Goal: Task Accomplishment & Management: Manage account settings

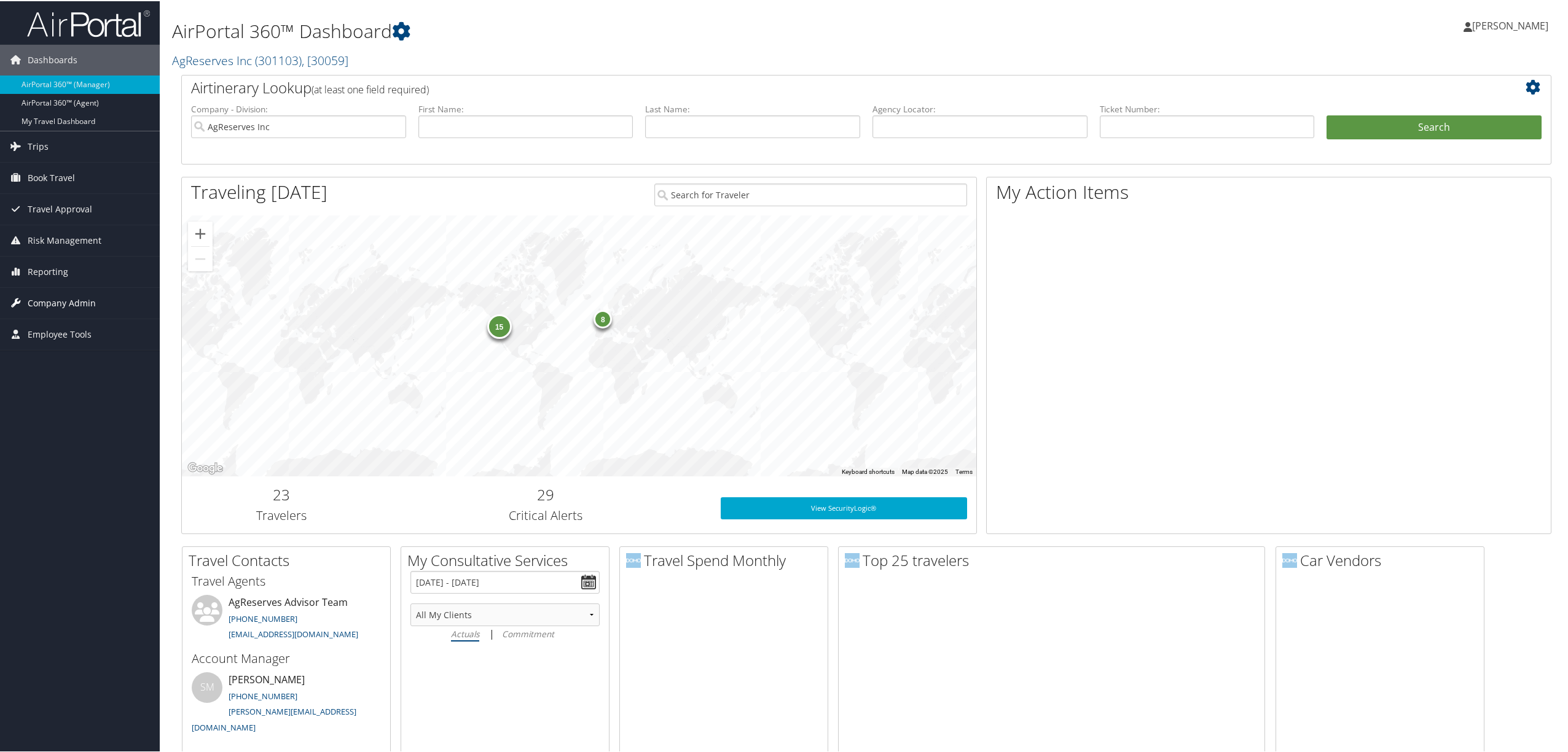
click at [92, 297] on span "Company Admin" at bounding box center [62, 302] width 68 height 31
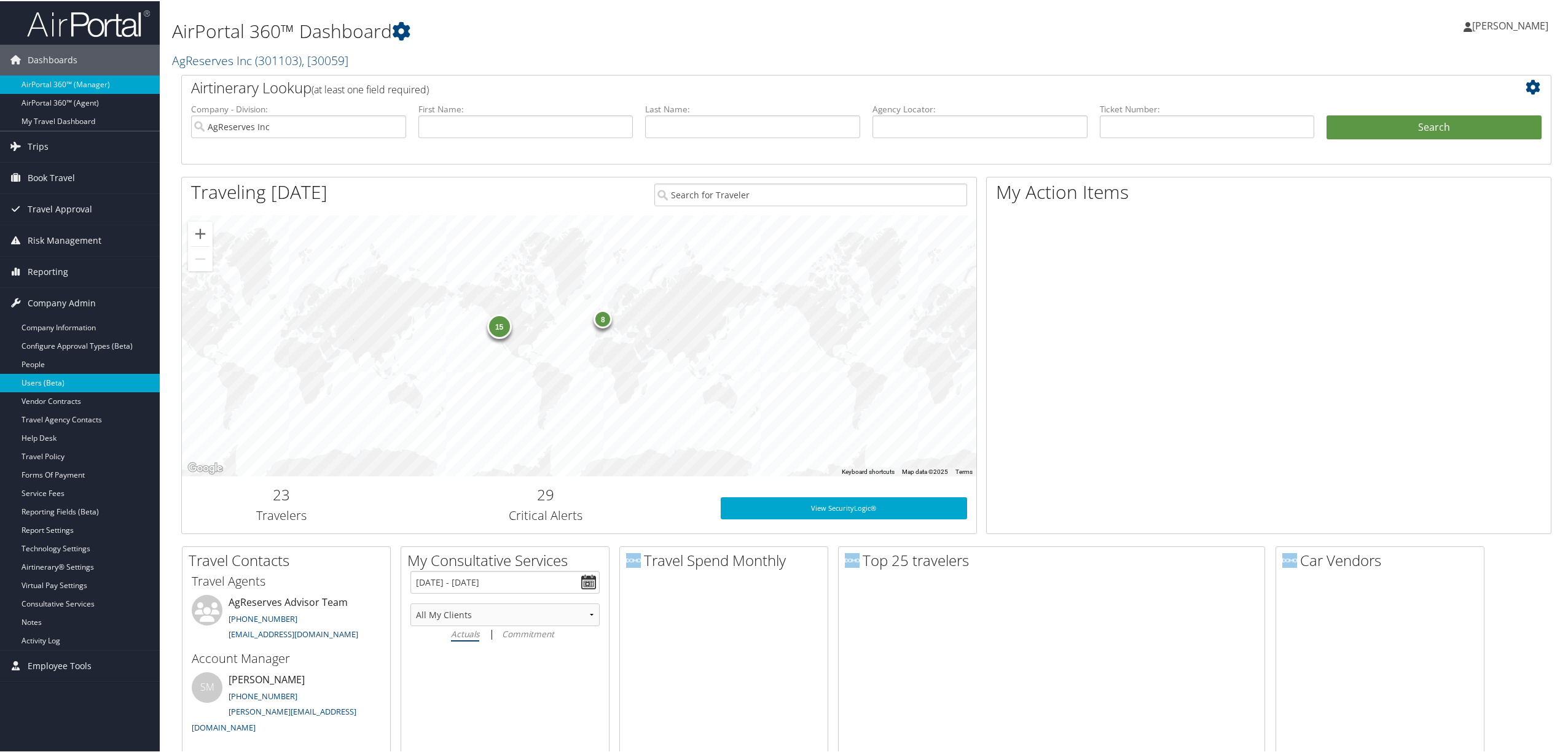
click at [64, 388] on link "Users (Beta)" at bounding box center [79, 382] width 160 height 19
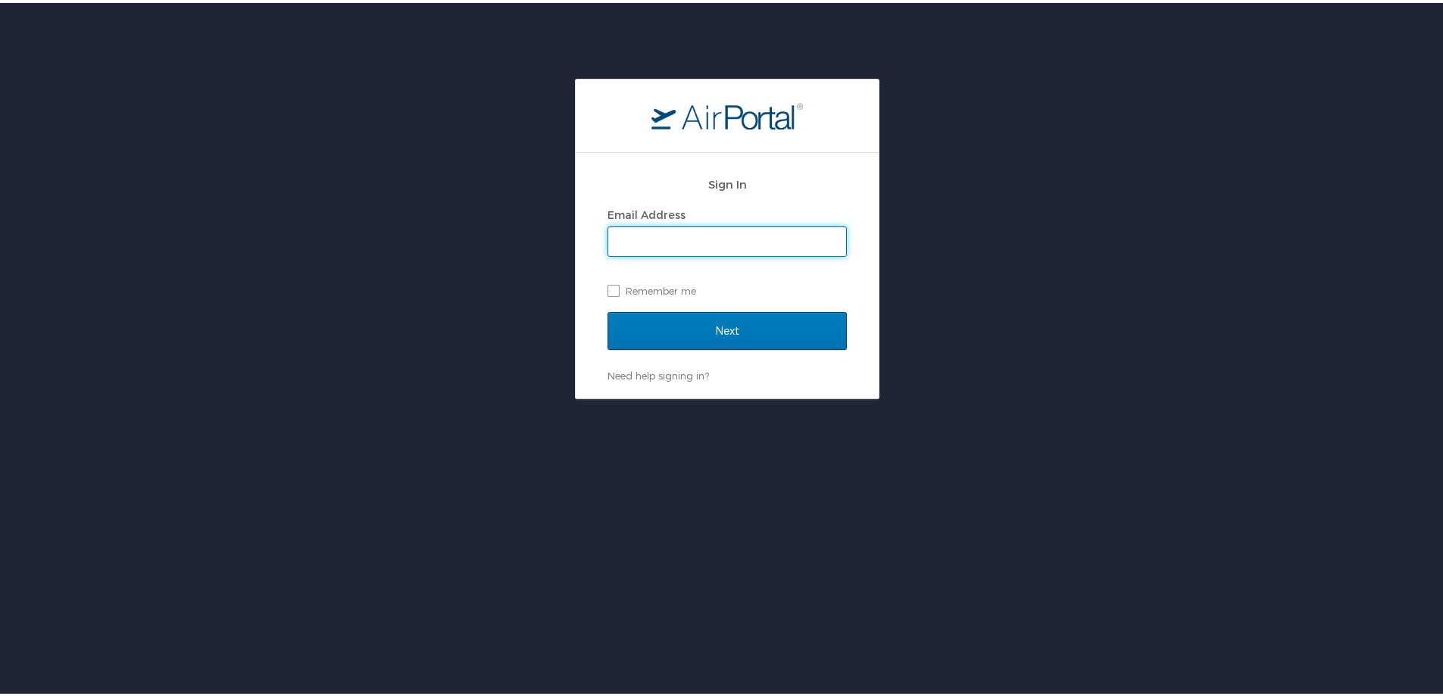
type input "[PERSON_NAME][EMAIL_ADDRESS][DOMAIN_NAME]"
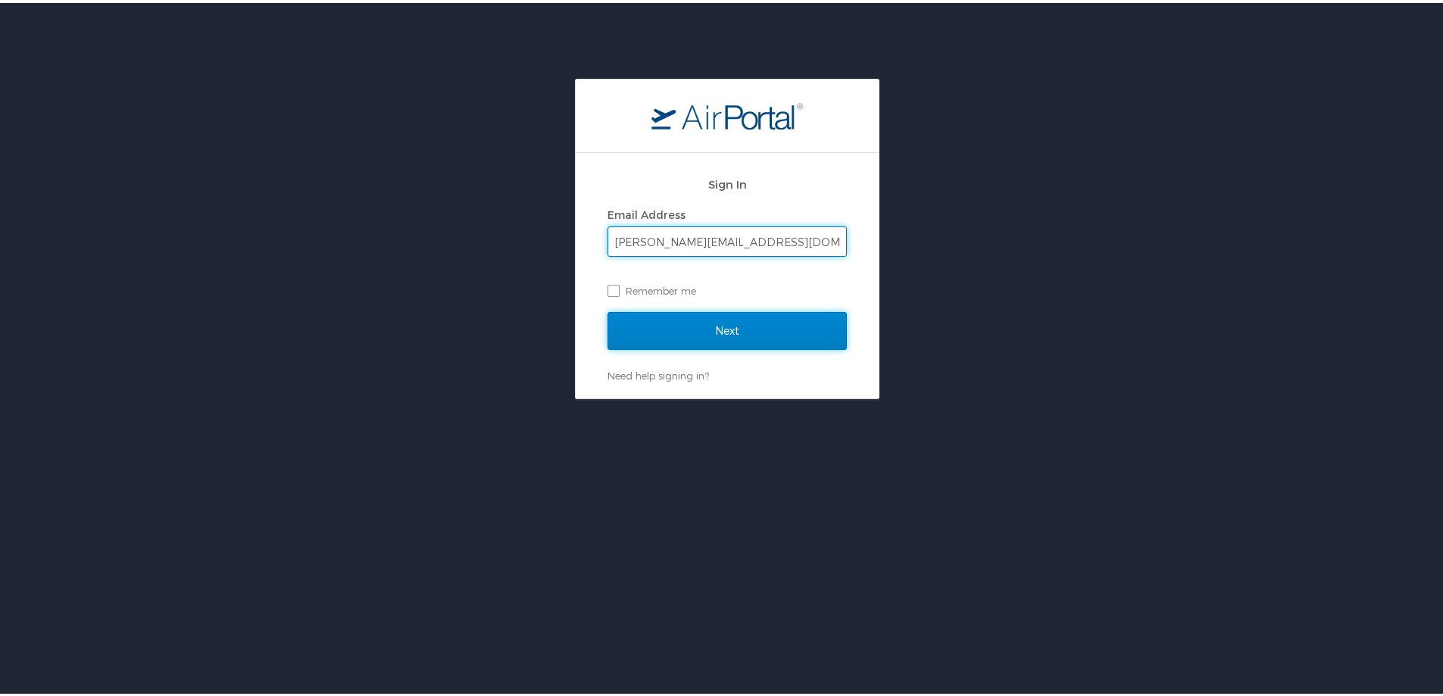
click at [670, 324] on input "Next" at bounding box center [727, 328] width 239 height 38
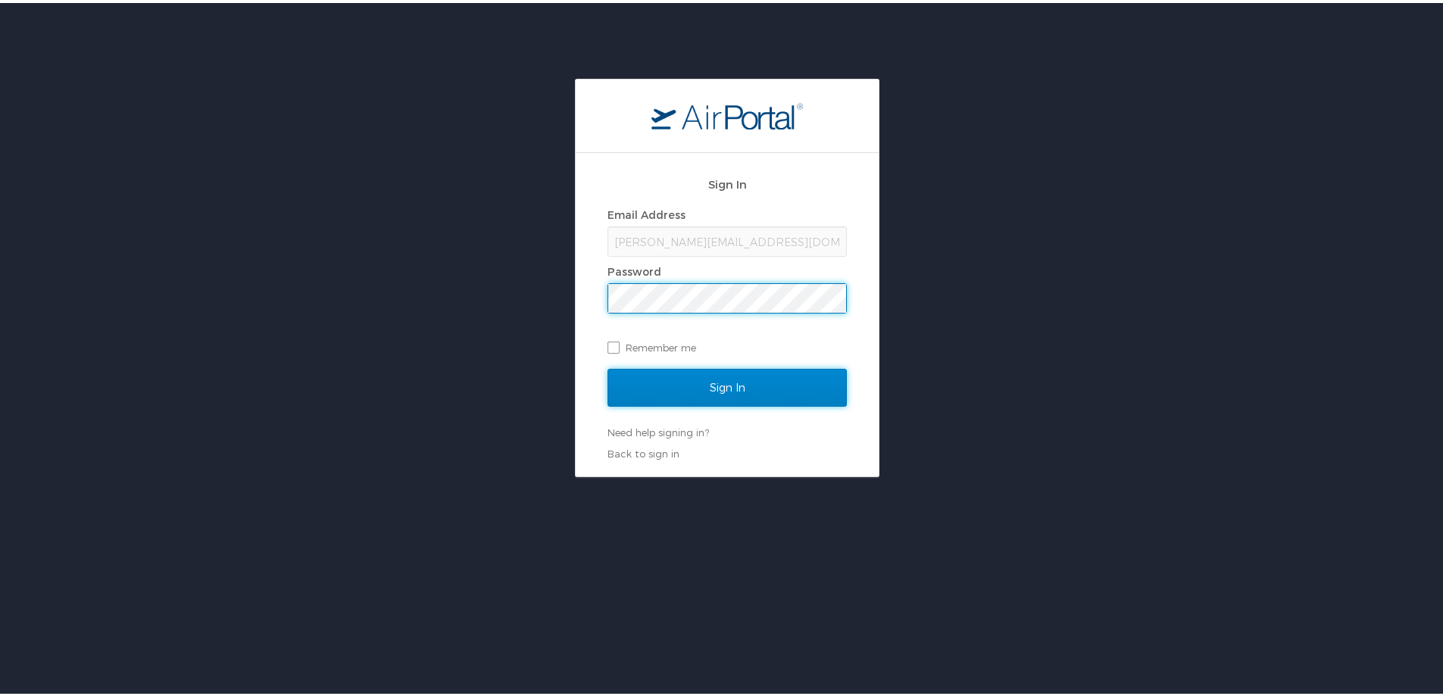
click at [692, 378] on input "Sign In" at bounding box center [727, 385] width 239 height 38
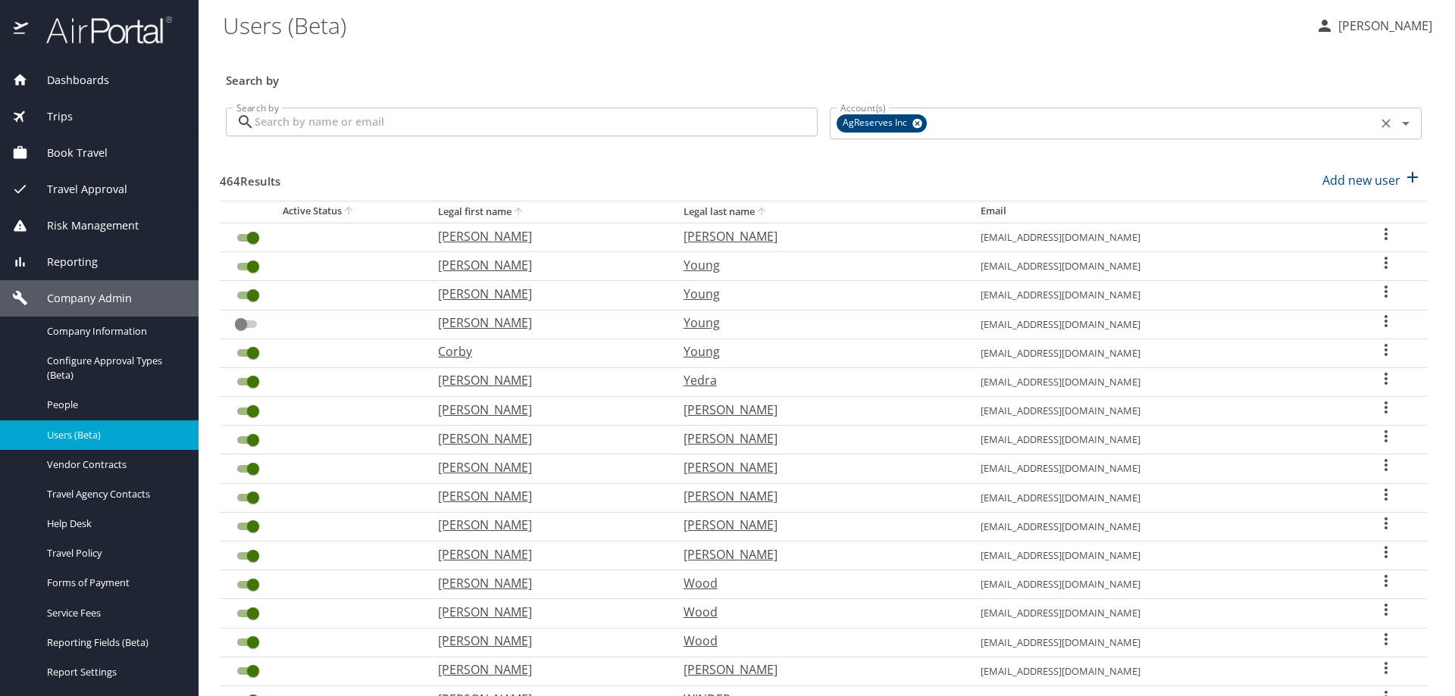
click at [912, 126] on icon at bounding box center [917, 124] width 10 height 10
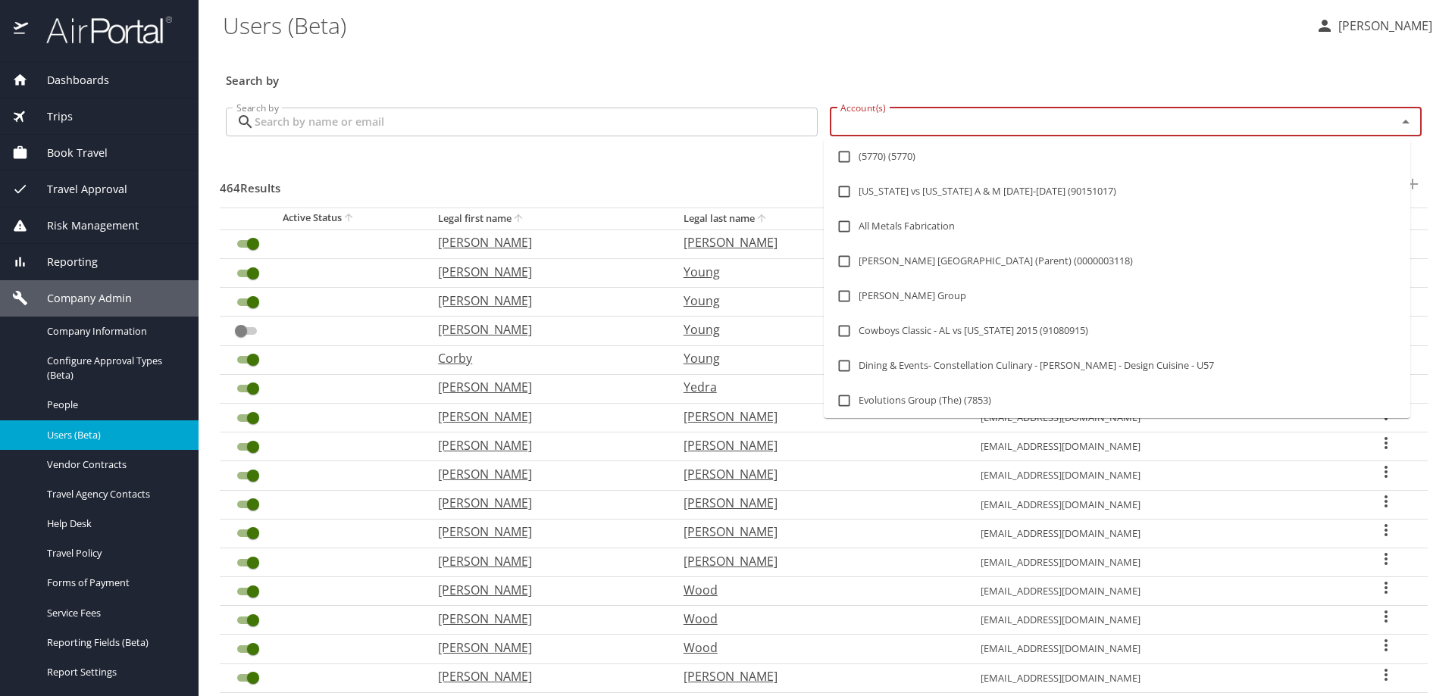
click at [911, 126] on input "Account(s)" at bounding box center [1103, 122] width 538 height 20
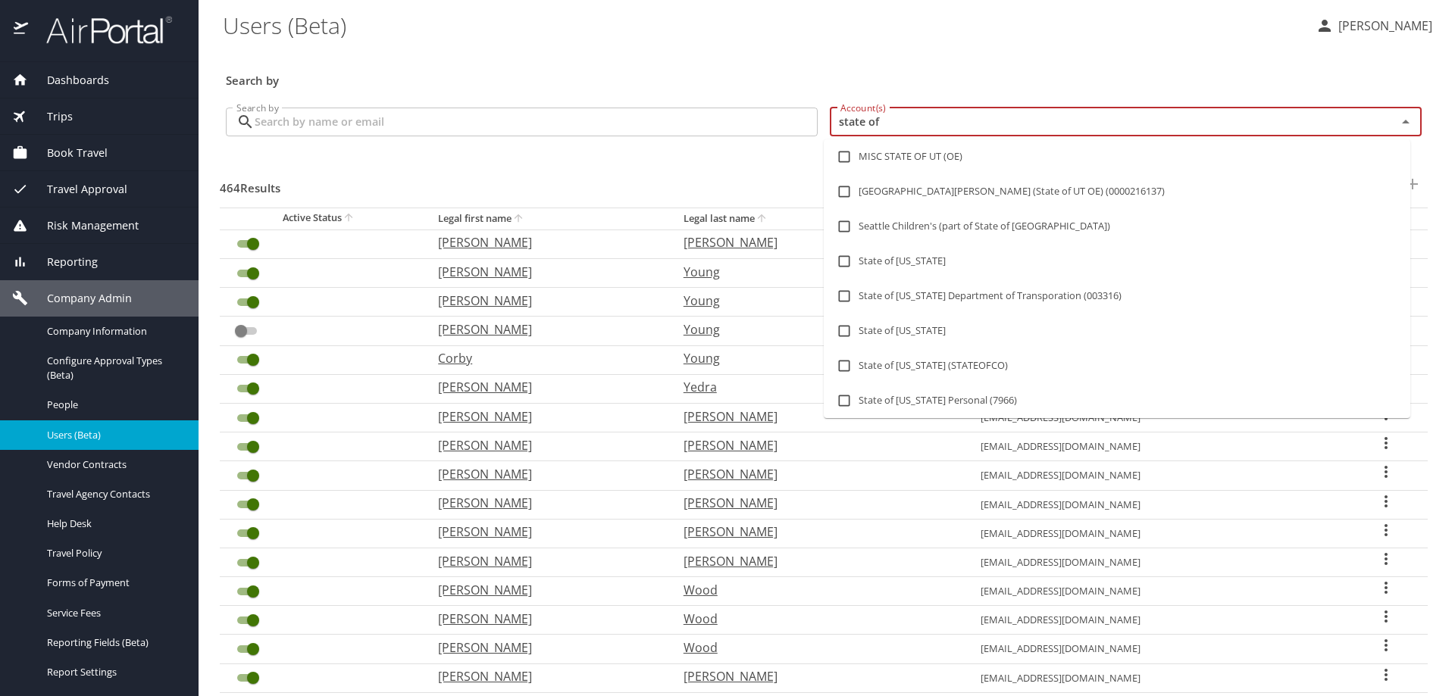
type input "state of l"
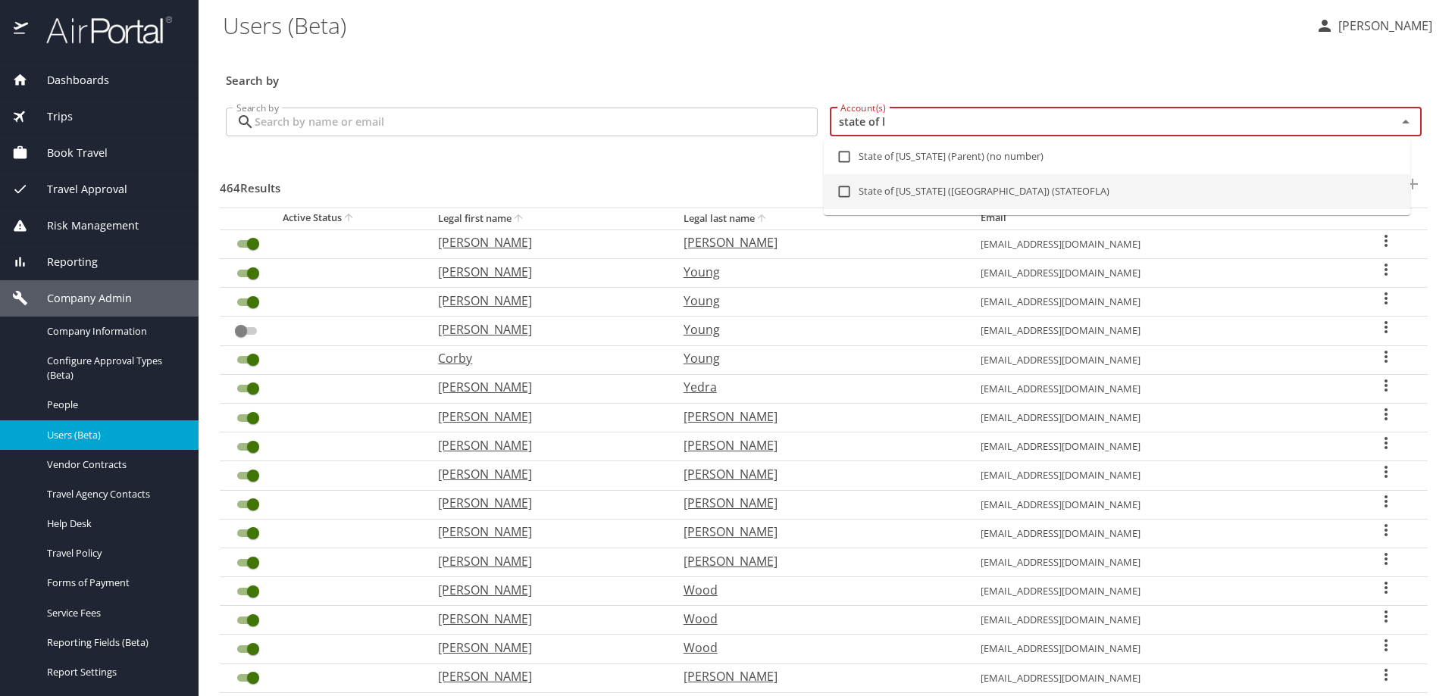
click at [841, 196] on input "checkbox" at bounding box center [844, 191] width 29 height 29
checkbox input "true"
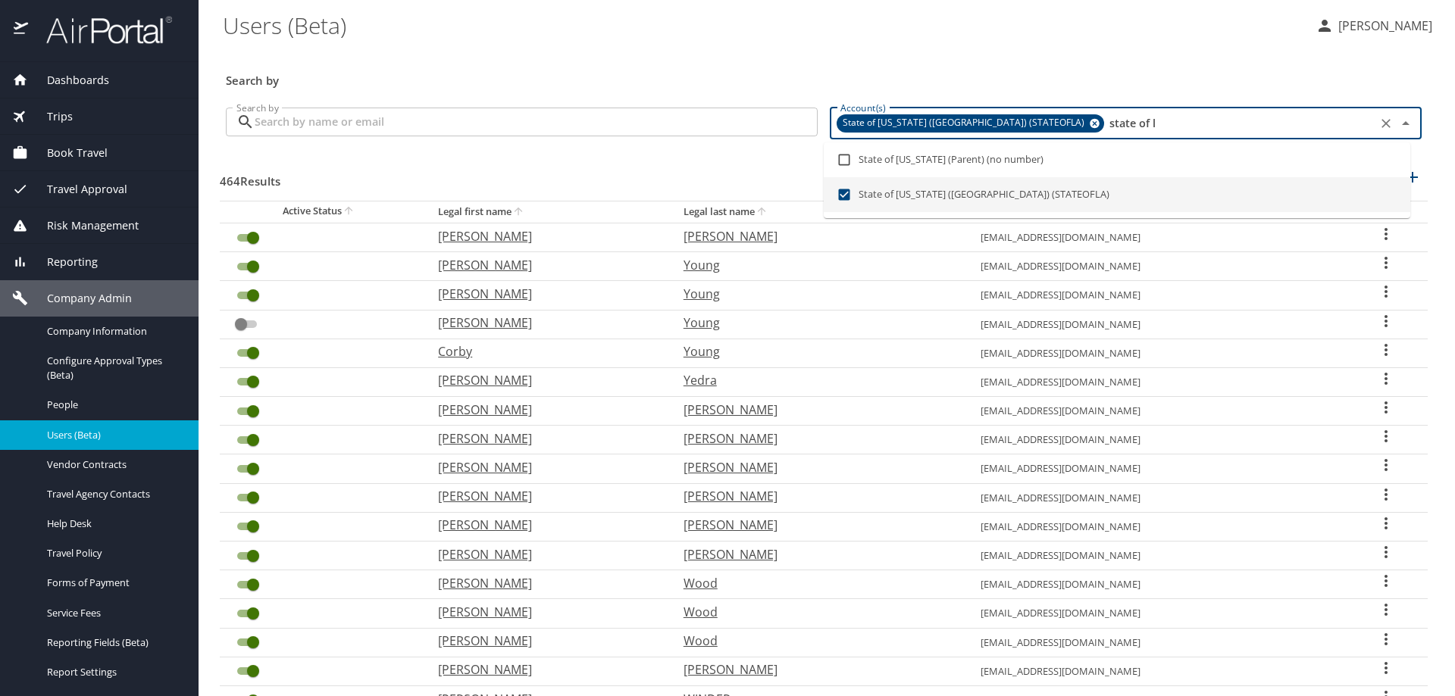
type input "state of l"
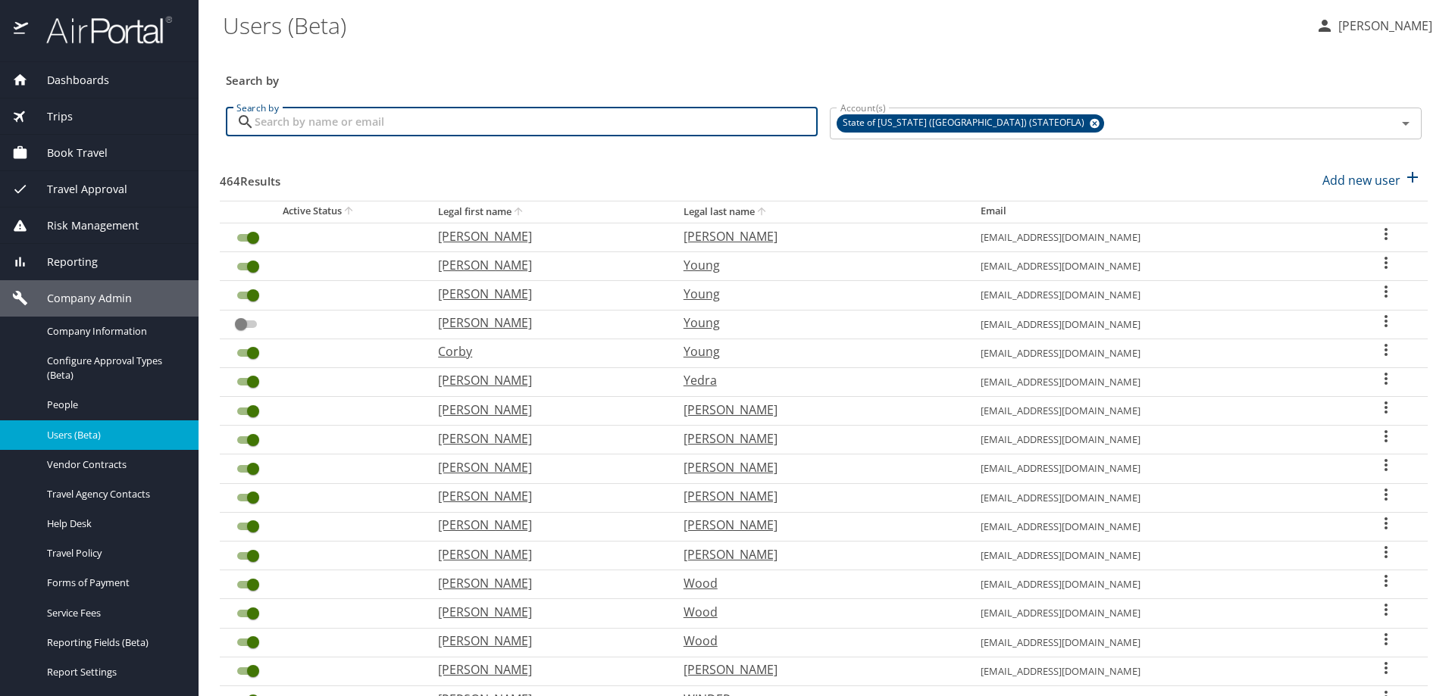
click at [663, 127] on input "Search by" at bounding box center [536, 122] width 563 height 29
checkbox input "true"
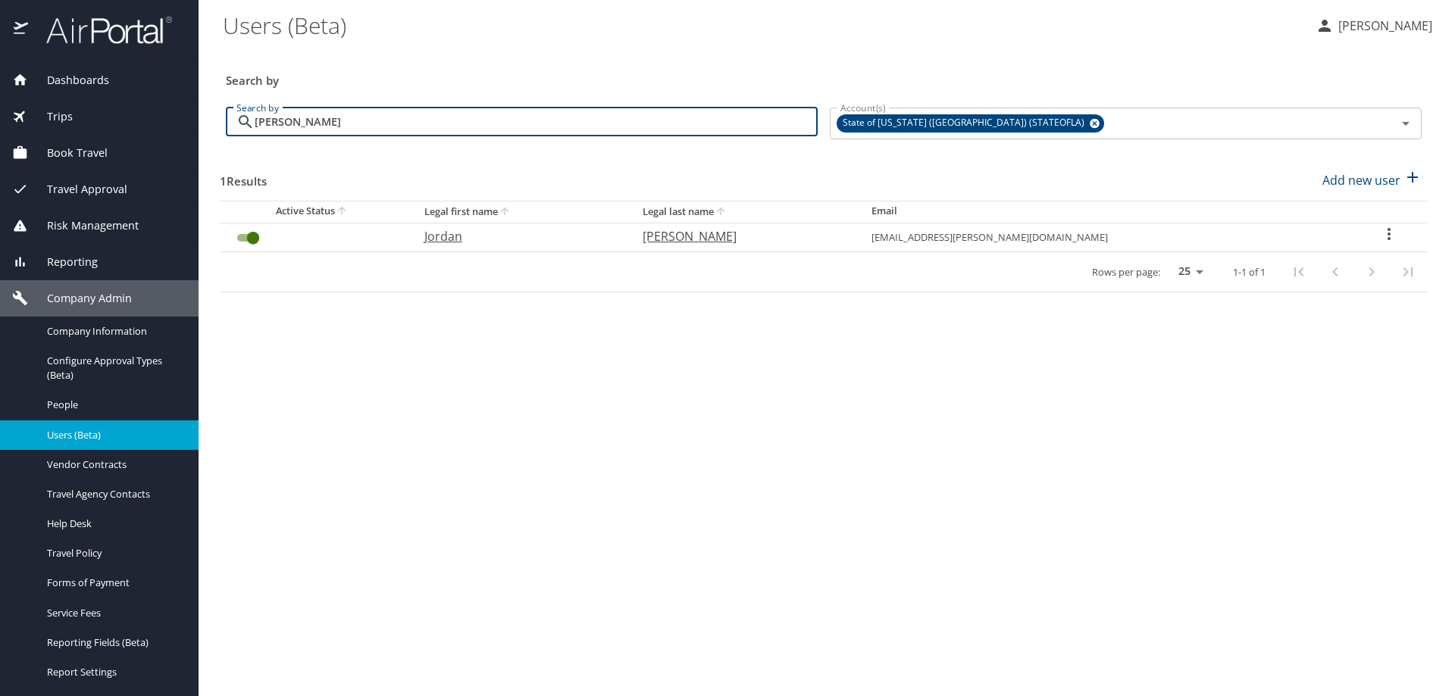
type input "jordan smith"
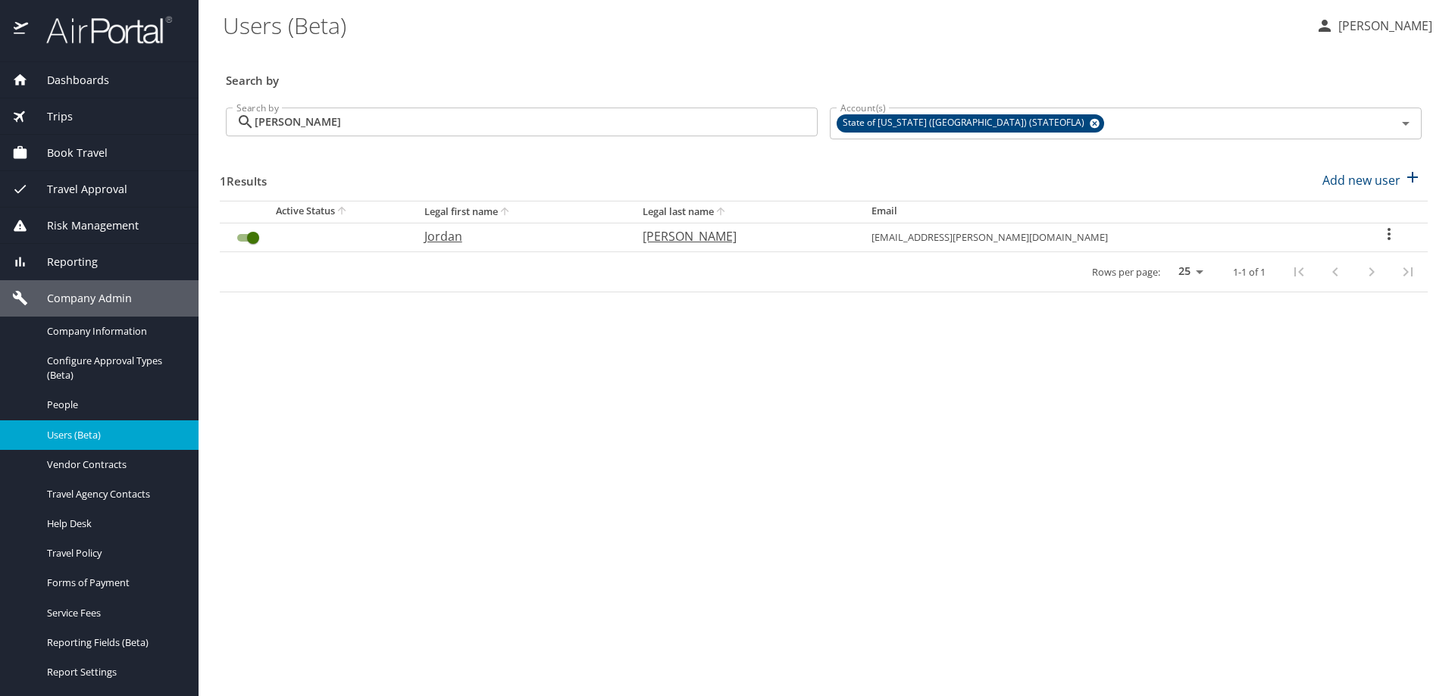
click at [1386, 230] on icon "User Search Table" at bounding box center [1389, 234] width 18 height 18
click at [1344, 232] on li "View profile" at bounding box center [1335, 236] width 220 height 27
select select "US"
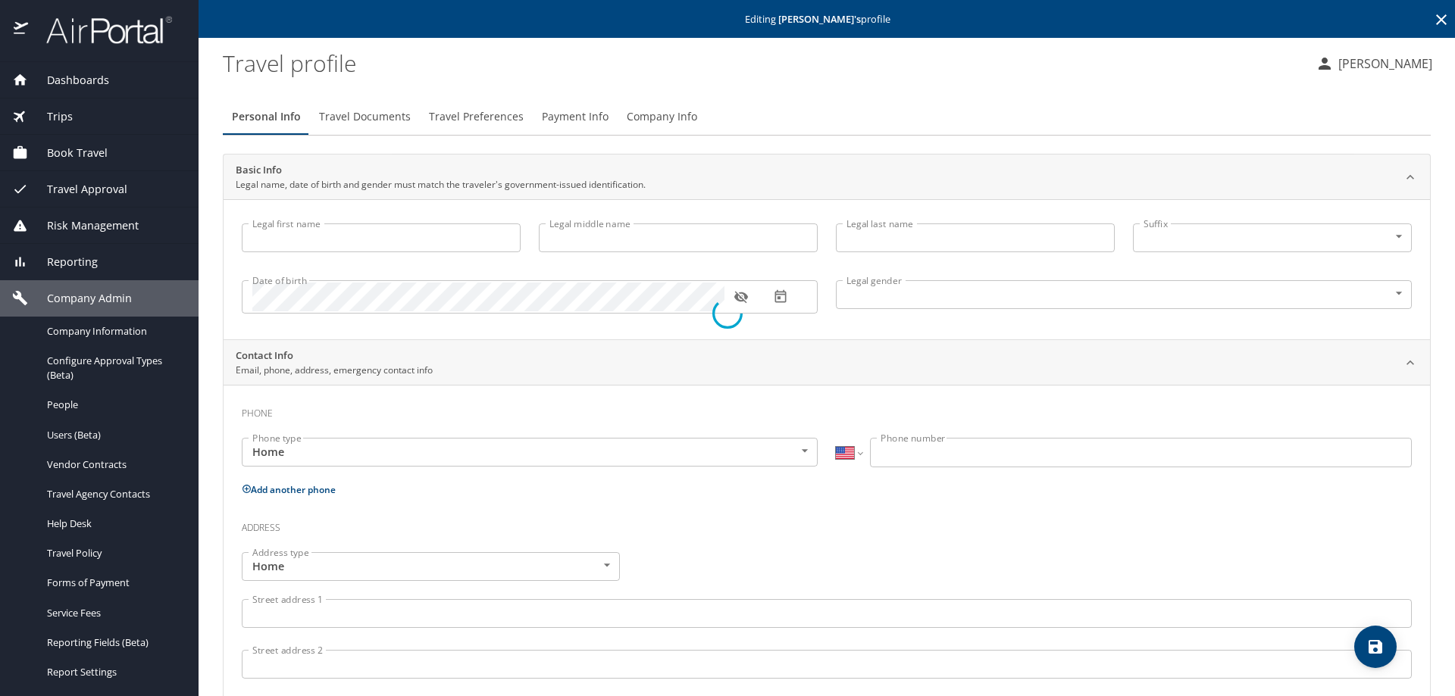
select select "US"
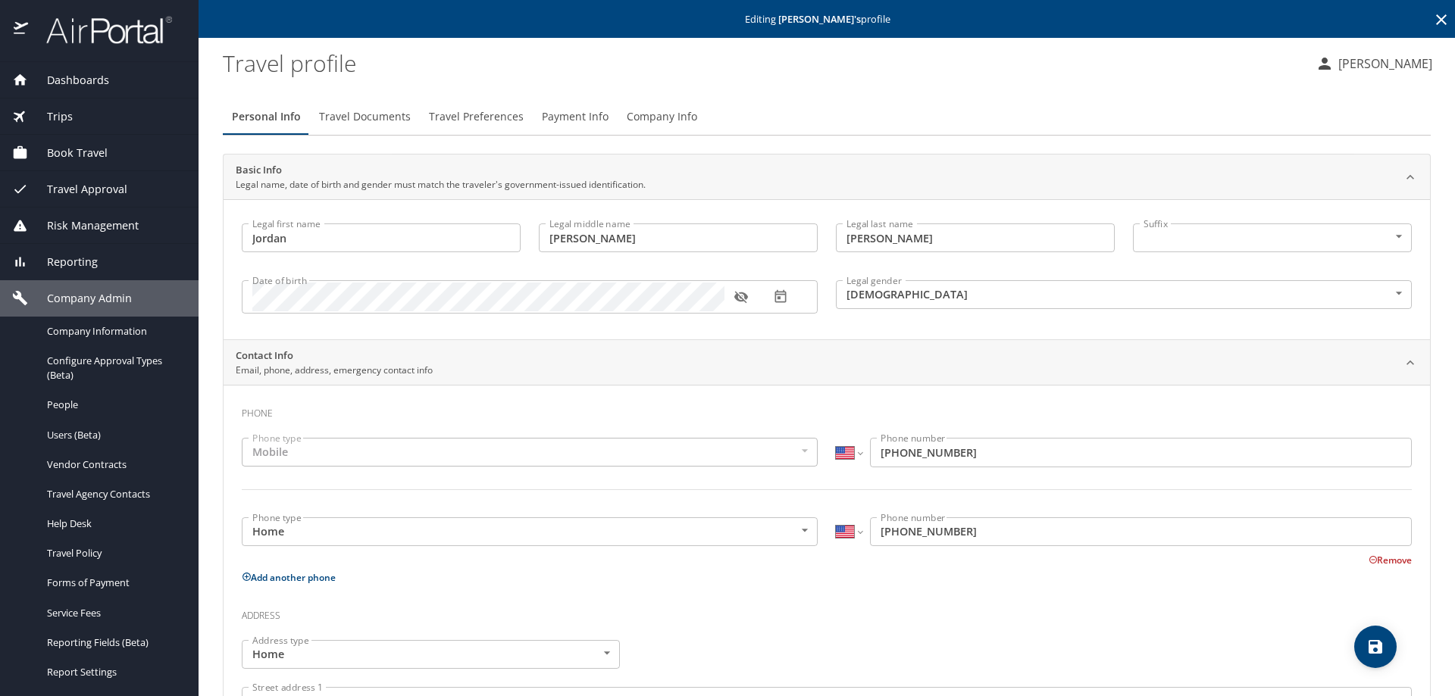
type input "Jordan"
type input "Bess"
type input "Smith-Kenning"
type input "Female"
click at [599, 114] on span "Payment Info" at bounding box center [575, 117] width 67 height 19
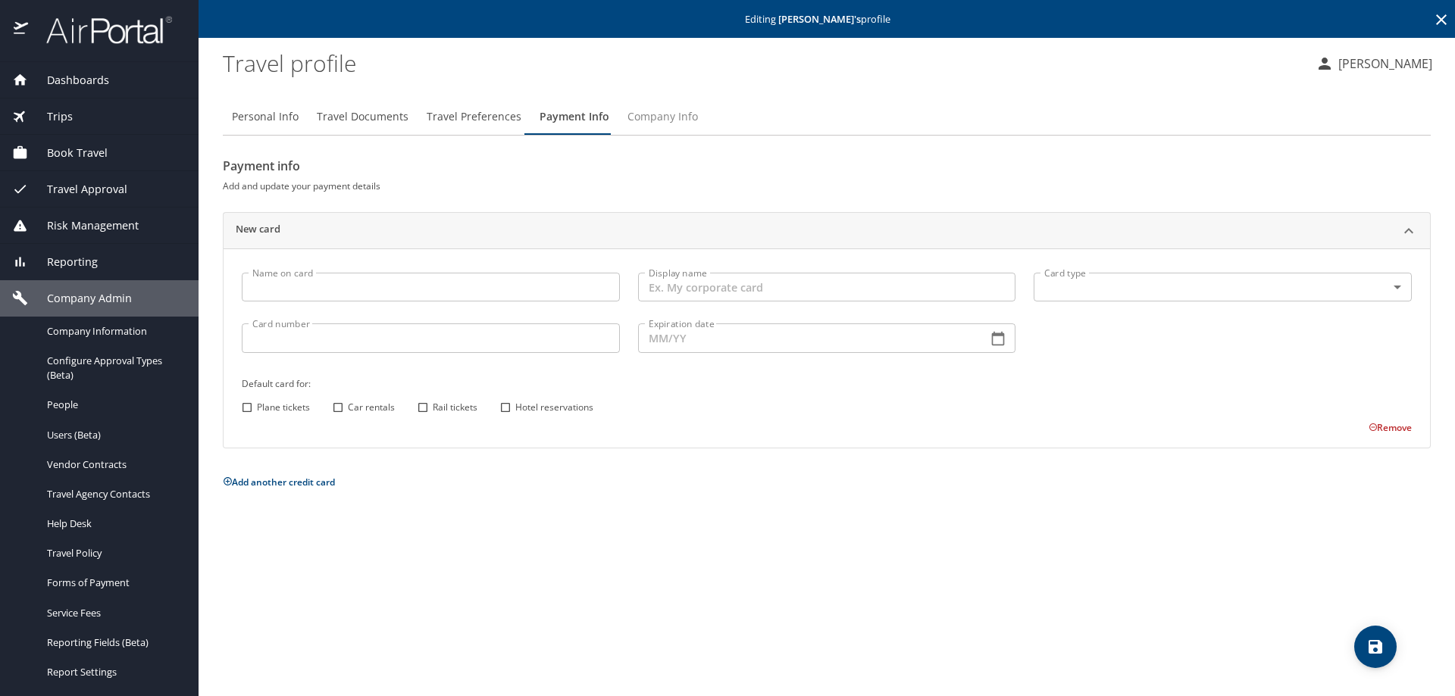
click at [659, 124] on span "Company Info" at bounding box center [662, 117] width 70 height 19
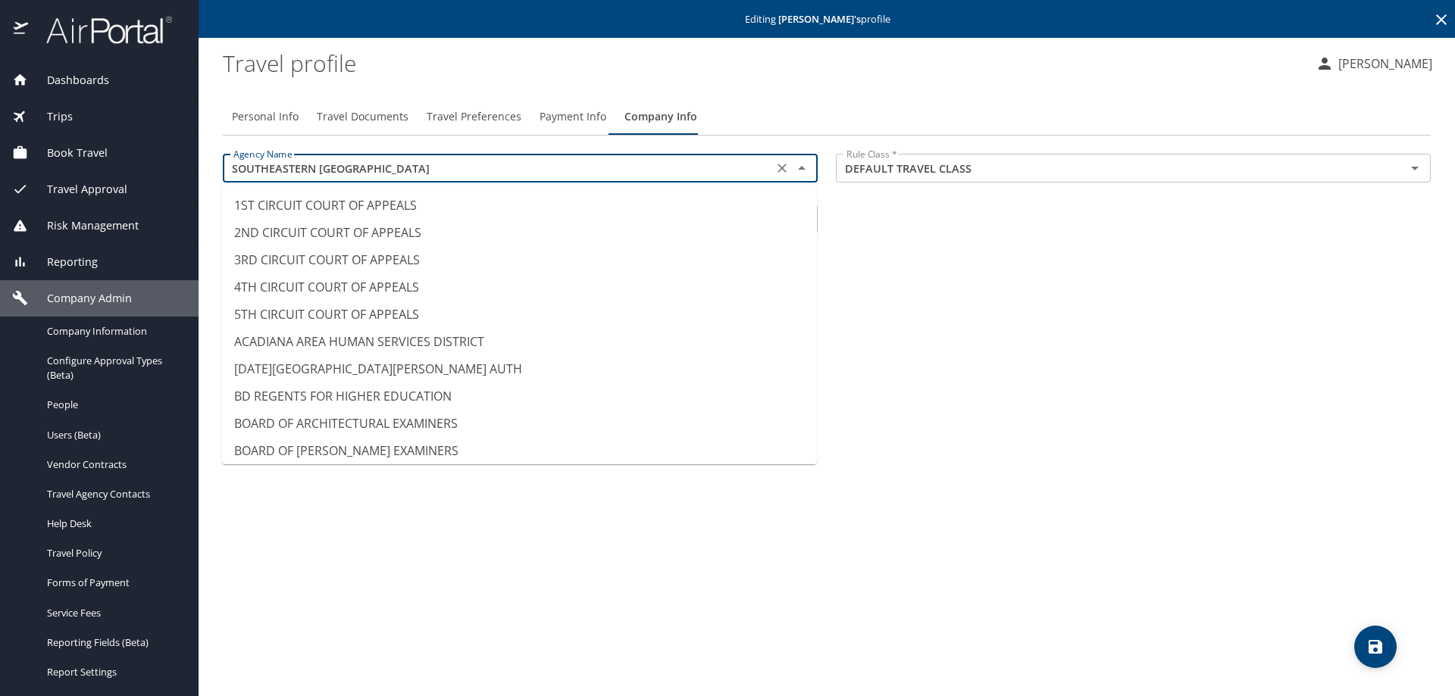
scroll to position [11377, 0]
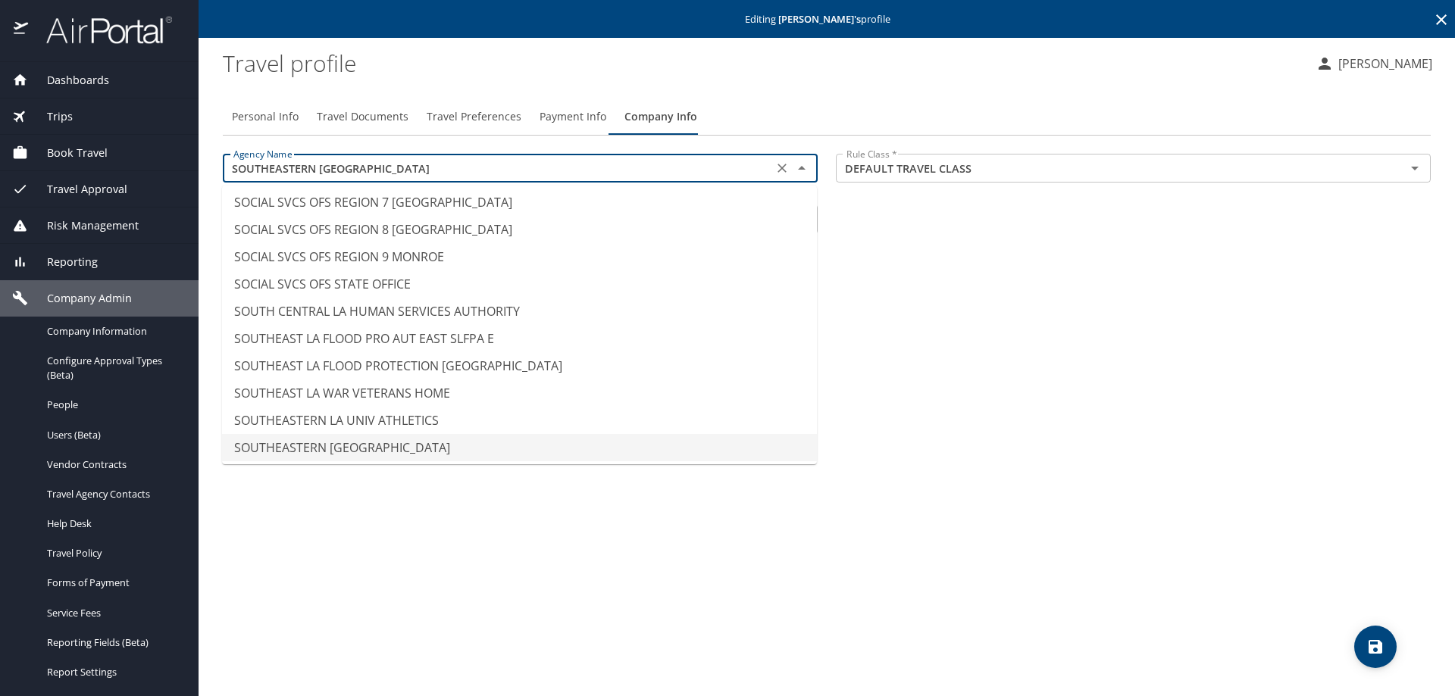
drag, startPoint x: 396, startPoint y: 171, endPoint x: 224, endPoint y: 158, distance: 172.5
click at [224, 158] on div "SOUTHEASTERN LA UNIVERSITY Agency Name" at bounding box center [520, 168] width 595 height 29
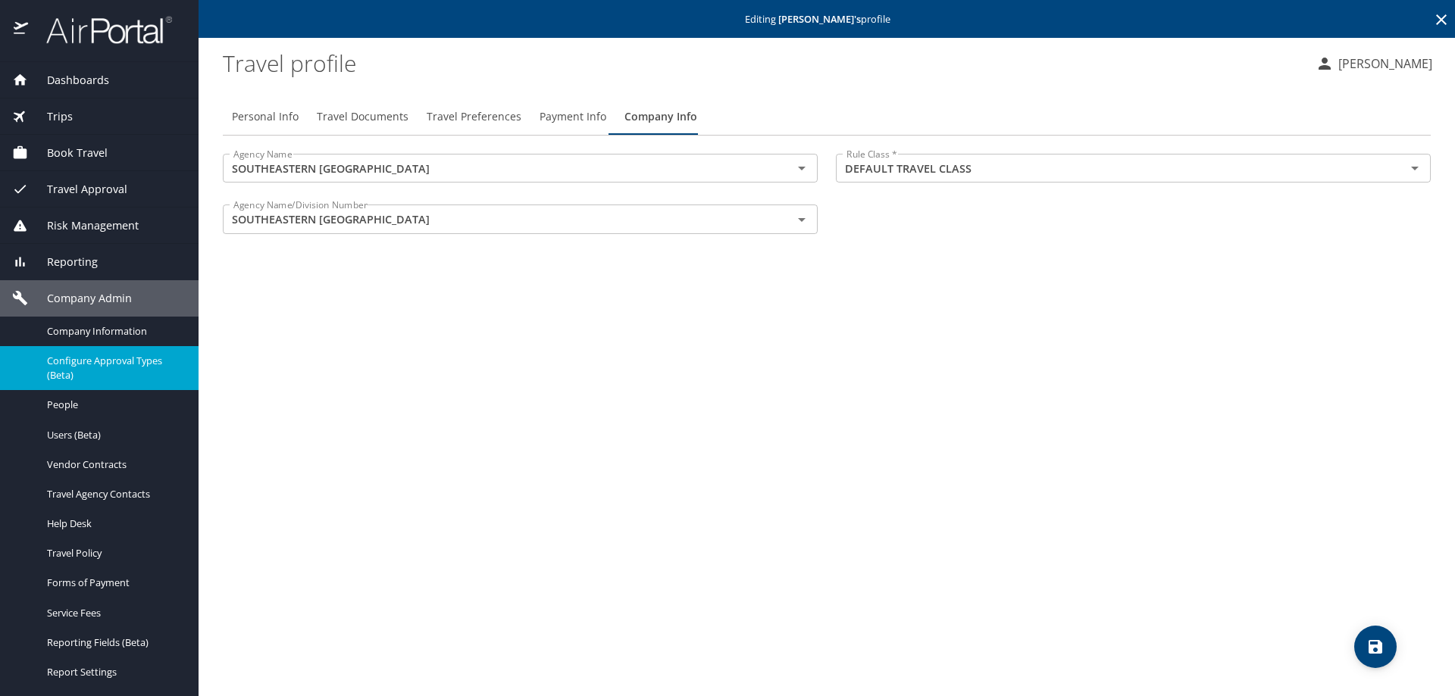
drag, startPoint x: 67, startPoint y: 285, endPoint x: 70, endPoint y: 351, distance: 66.0
click at [70, 339] on div "Dashboards AirPortal 360™ Manager AirPortal 360™ Agent My Travel Dashboard Trip…" at bounding box center [99, 482] width 199 height 840
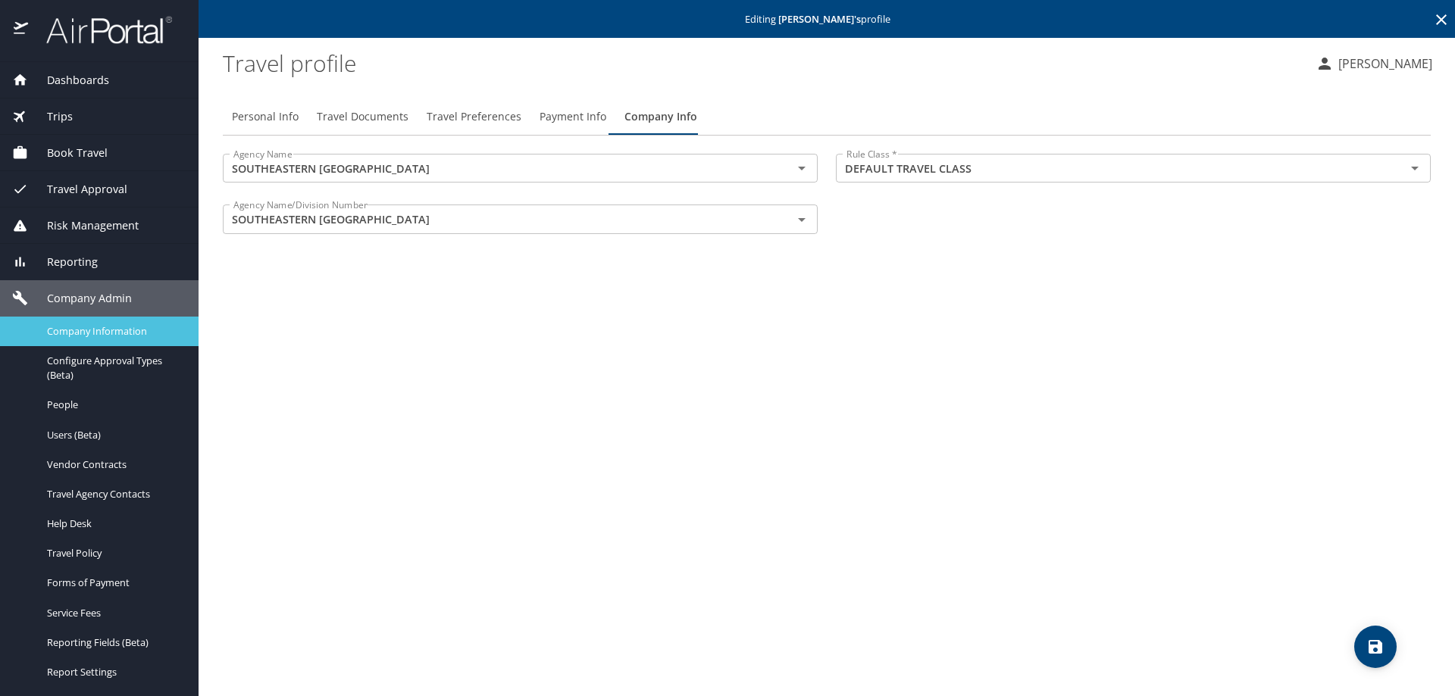
click at [81, 333] on span "Company Information" at bounding box center [113, 331] width 133 height 14
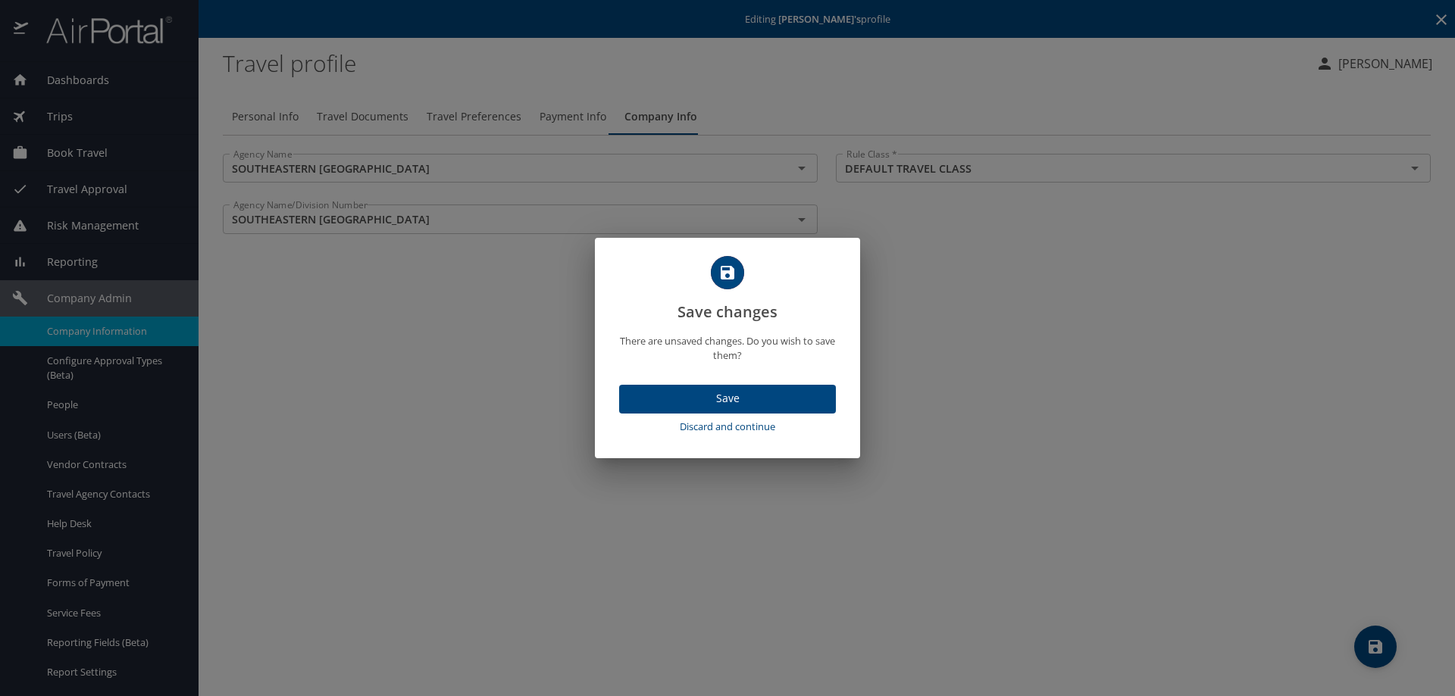
drag, startPoint x: 744, startPoint y: 427, endPoint x: 677, endPoint y: 433, distance: 67.7
click at [744, 428] on span "Discard and continue" at bounding box center [727, 426] width 205 height 17
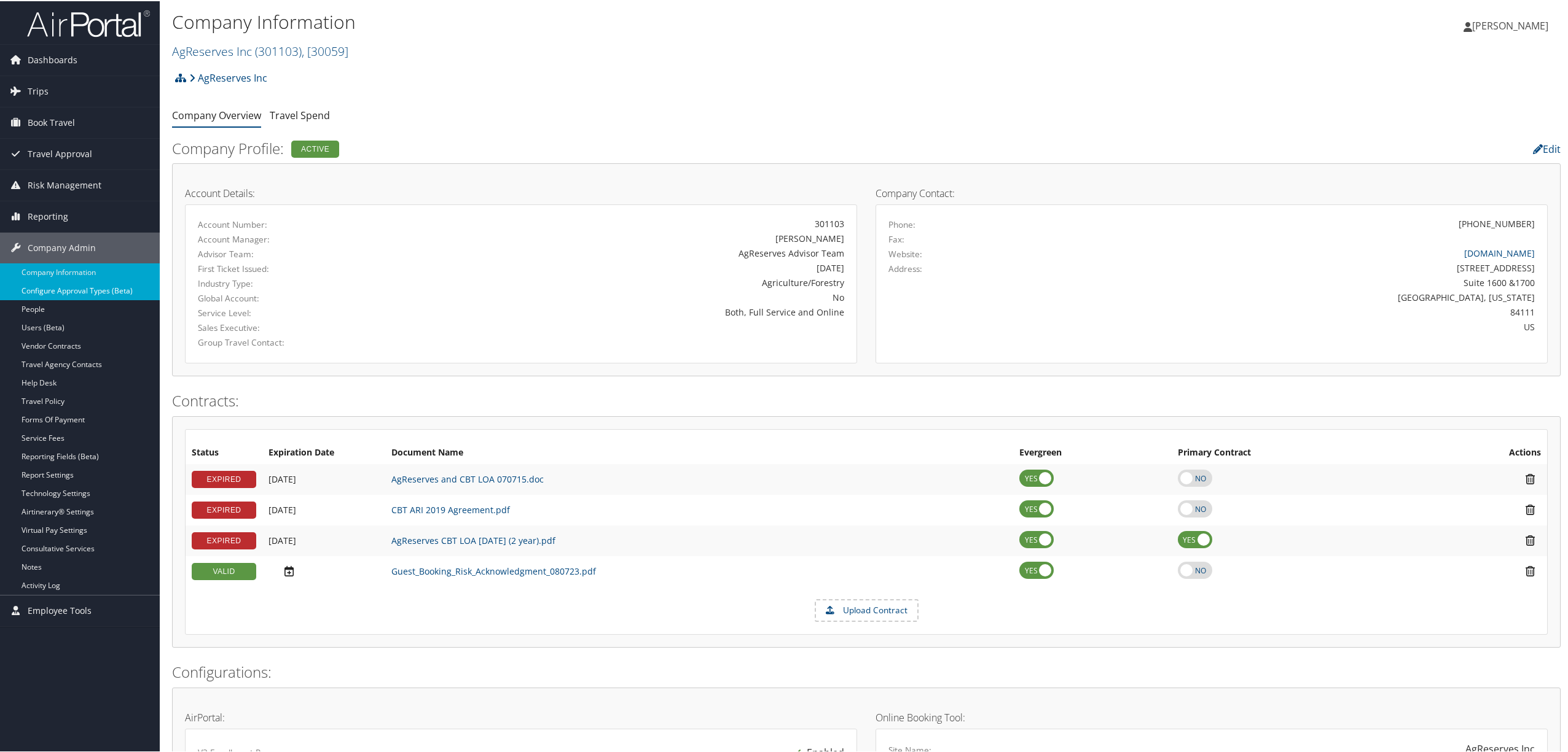
click at [92, 293] on link "Configure Approval Types (Beta)" at bounding box center [79, 289] width 160 height 19
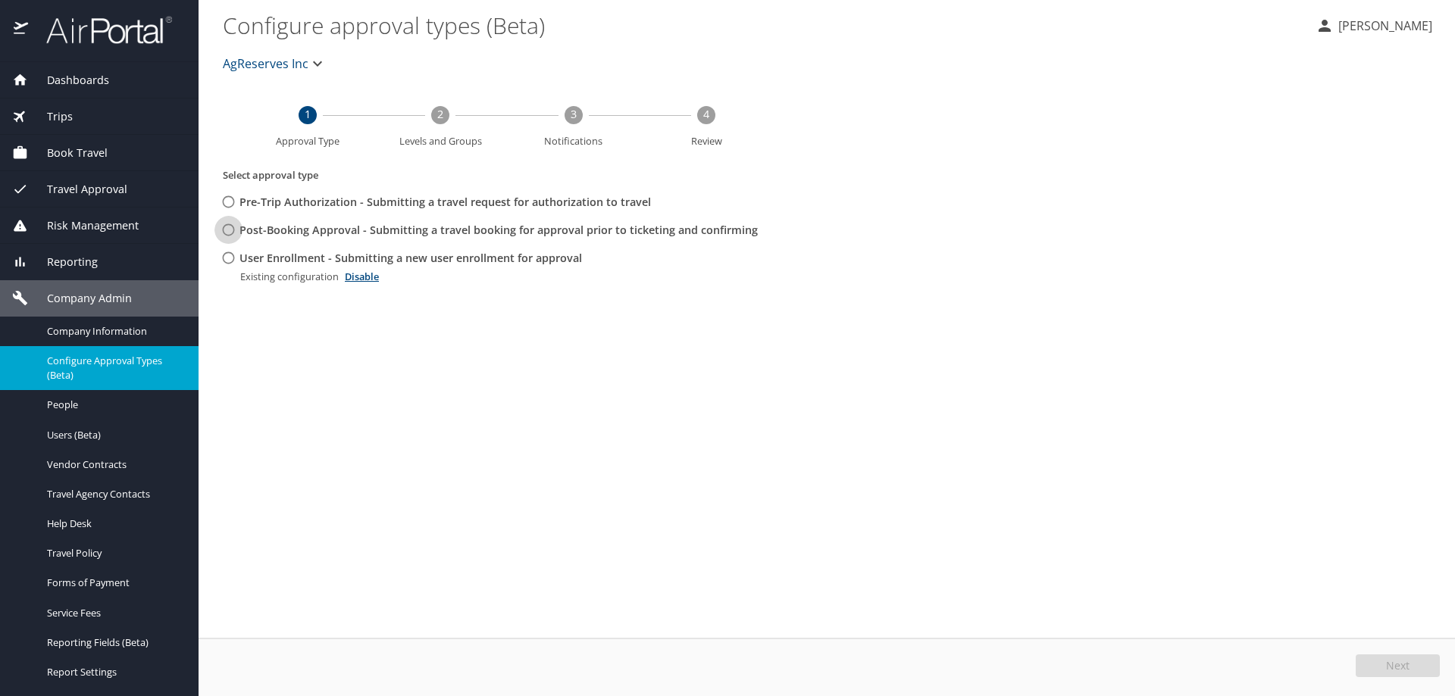
click at [232, 231] on input "Post-Booking Approval - Submitting a travel booking for approval prior to ticke…" at bounding box center [228, 230] width 28 height 28
radio input "true"
click at [293, 60] on span "AgReserves Inc" at bounding box center [266, 63] width 86 height 21
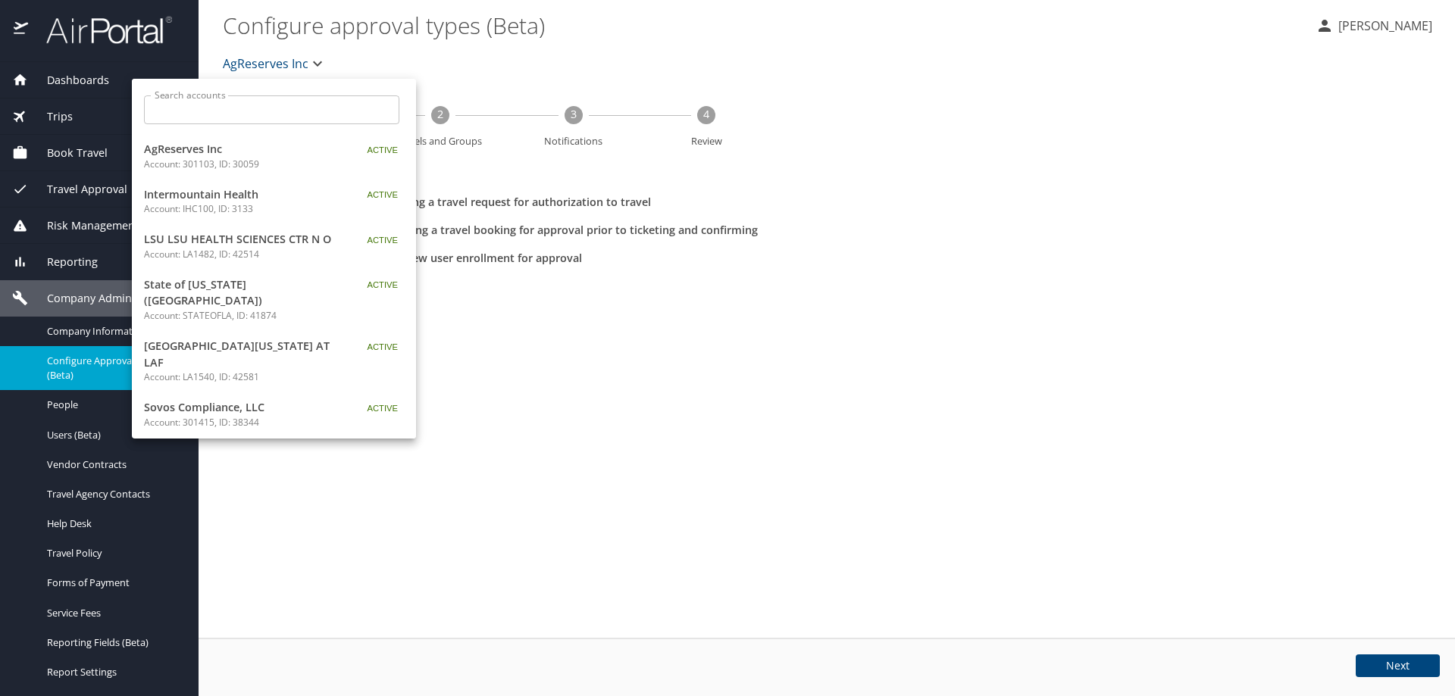
click at [263, 118] on input "Search accounts" at bounding box center [276, 109] width 245 height 29
paste input "SOUTHEASTERN [GEOGRAPHIC_DATA]"
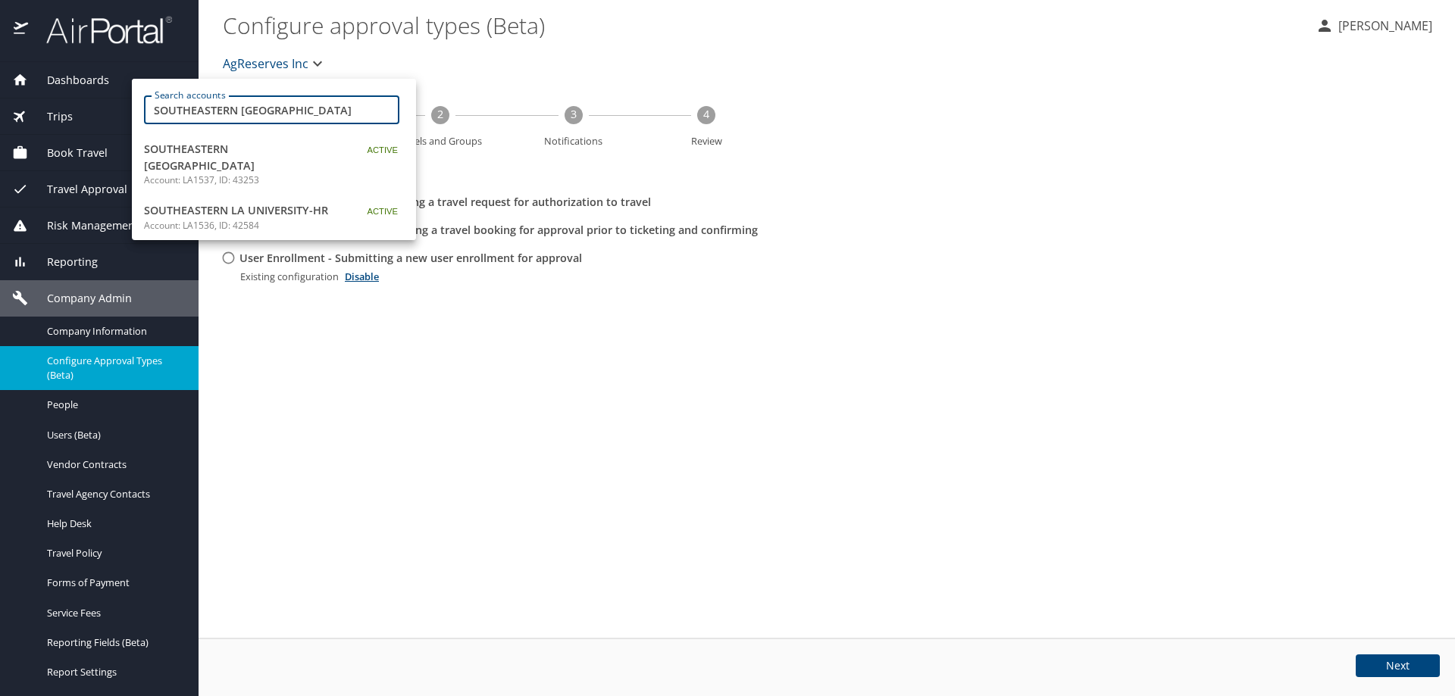
type input "SOUTHEASTERN [GEOGRAPHIC_DATA]"
click at [255, 151] on span "SOUTHEASTERN [GEOGRAPHIC_DATA]" at bounding box center [238, 157] width 189 height 33
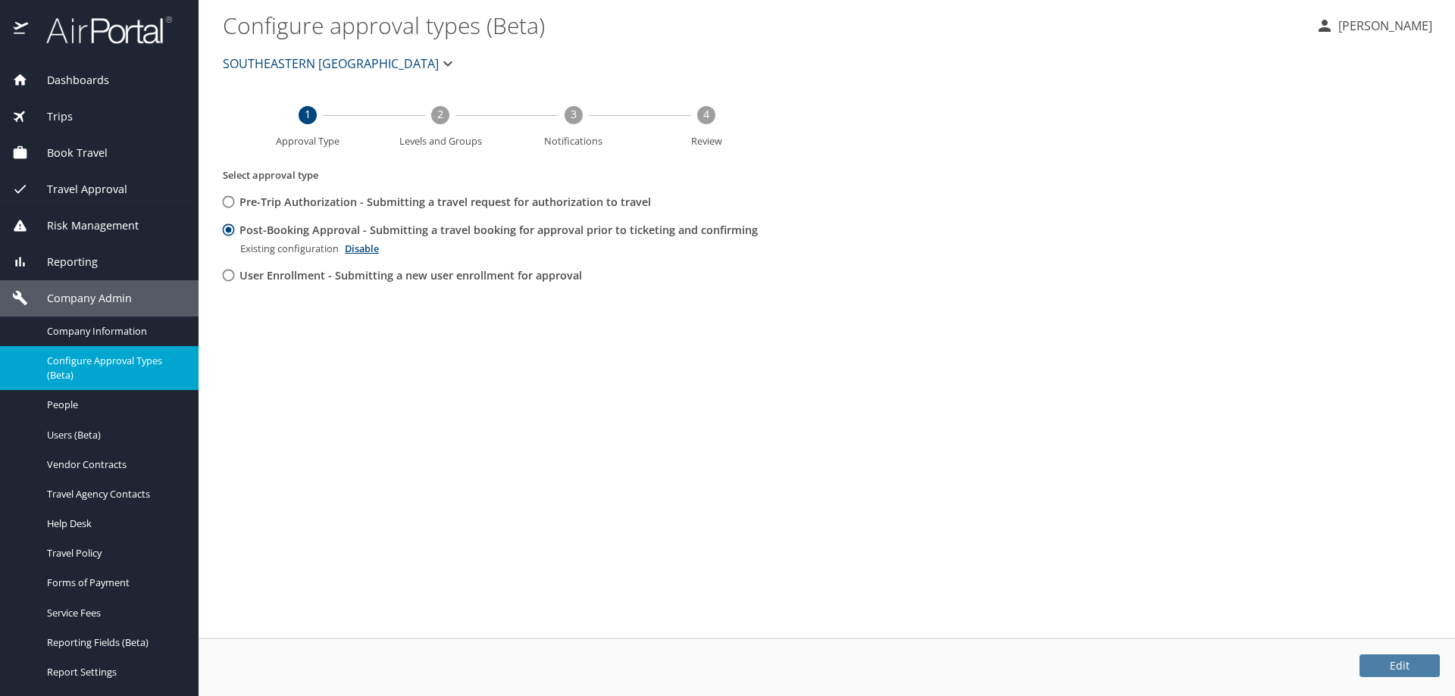
click at [1390, 658] on button "Edit" at bounding box center [1399, 666] width 80 height 23
